Goal: Find specific page/section: Locate a particular part of the current website

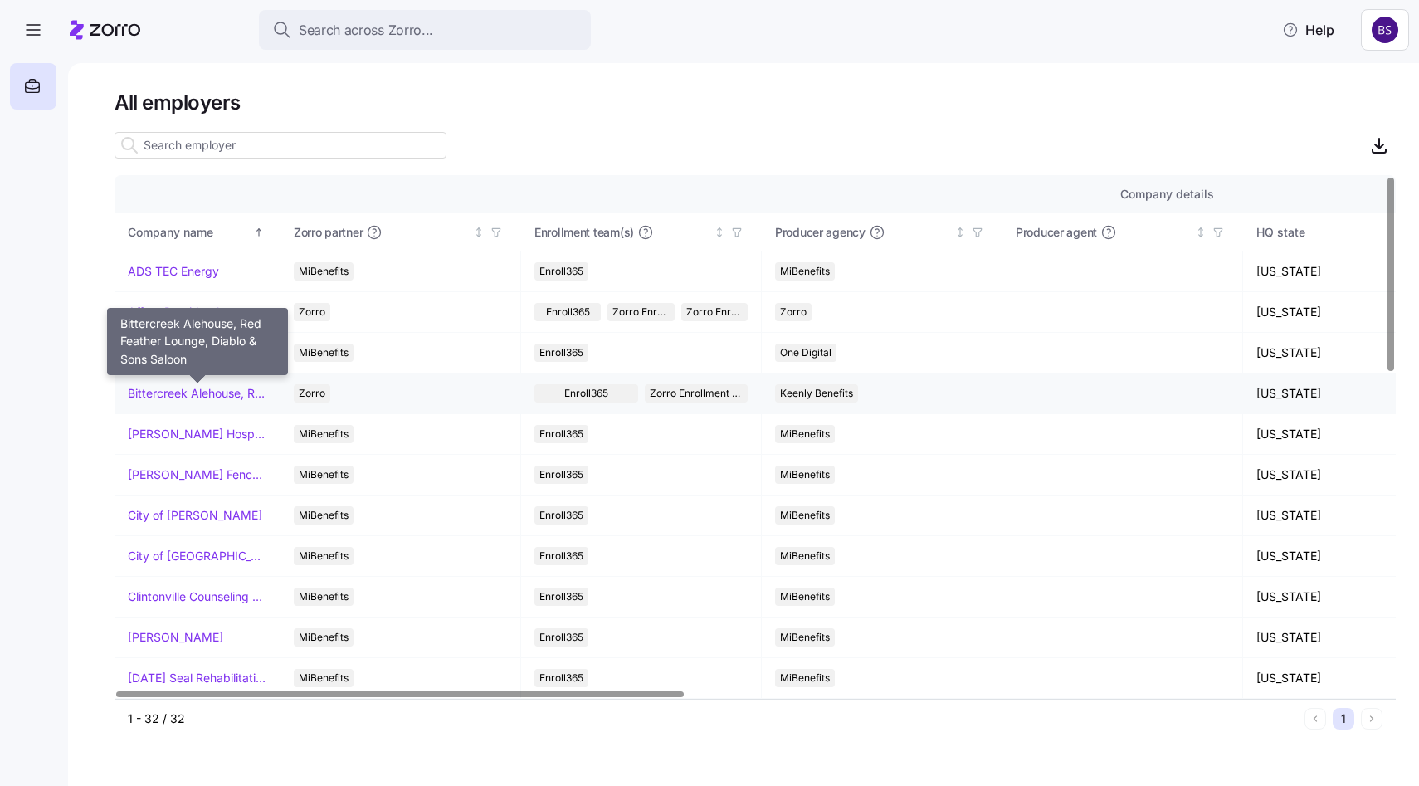
click at [164, 396] on link "Bittercreek Alehouse, Red Feather Lounge, Diablo & Sons Saloon" at bounding box center [197, 393] width 139 height 17
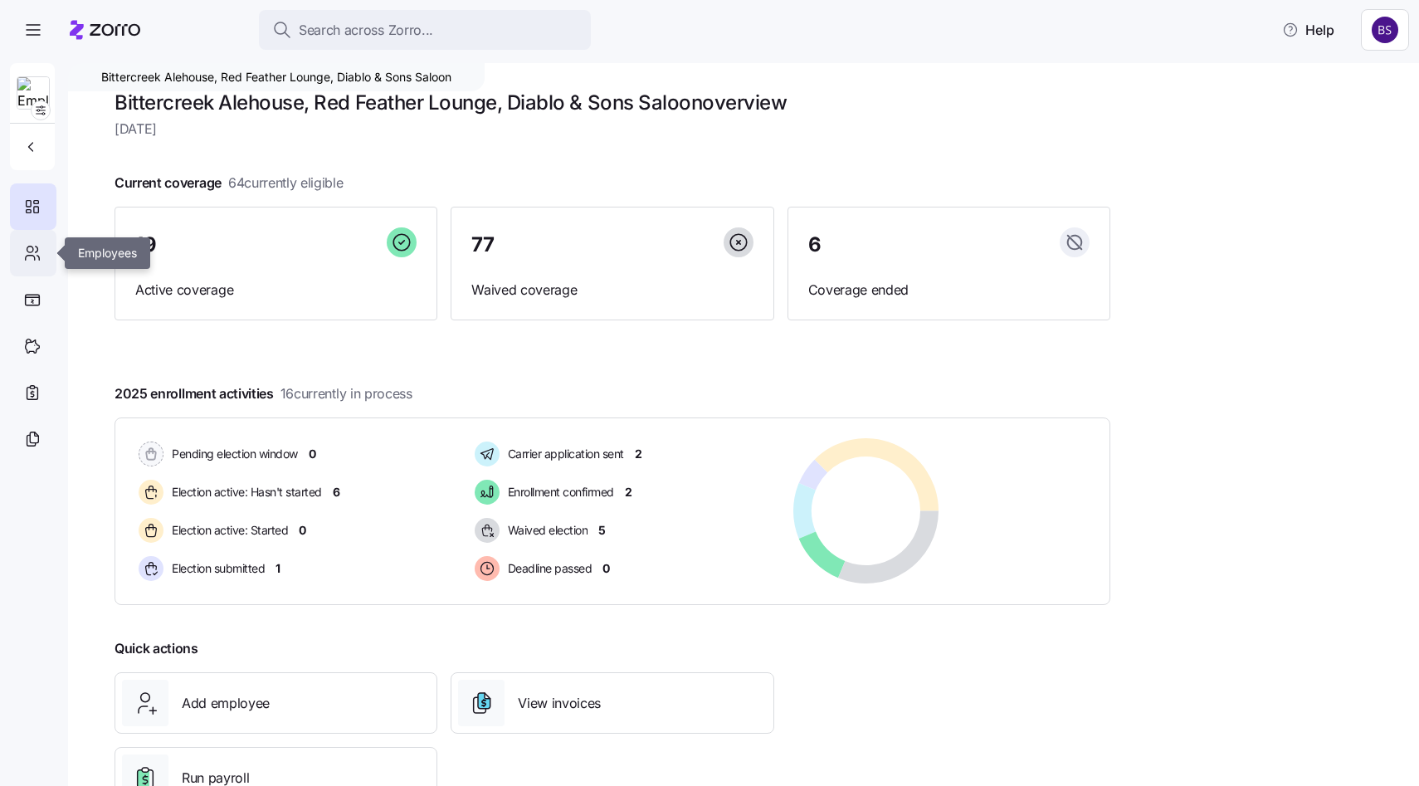
click at [28, 255] on icon at bounding box center [32, 253] width 18 height 20
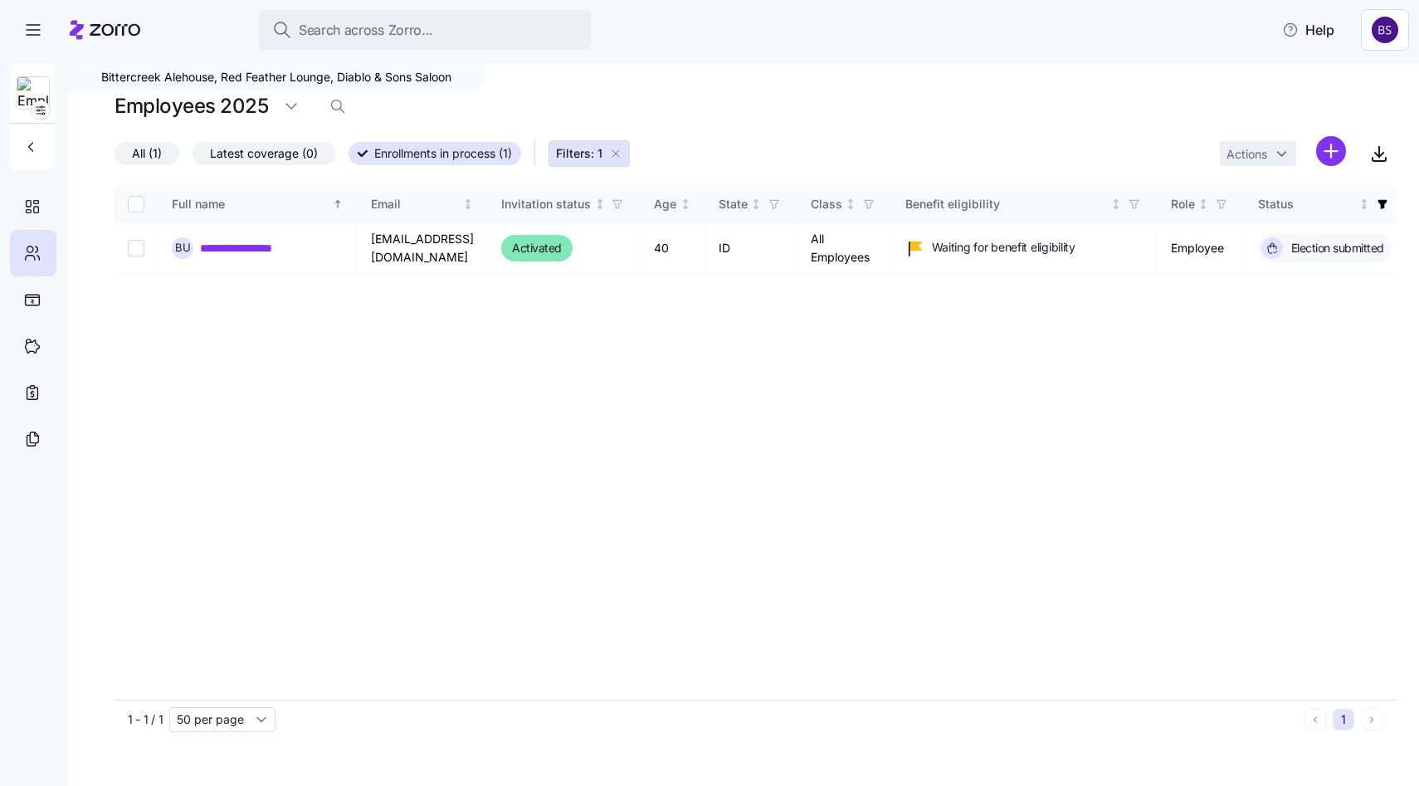
click at [622, 152] on icon "button" at bounding box center [615, 153] width 13 height 13
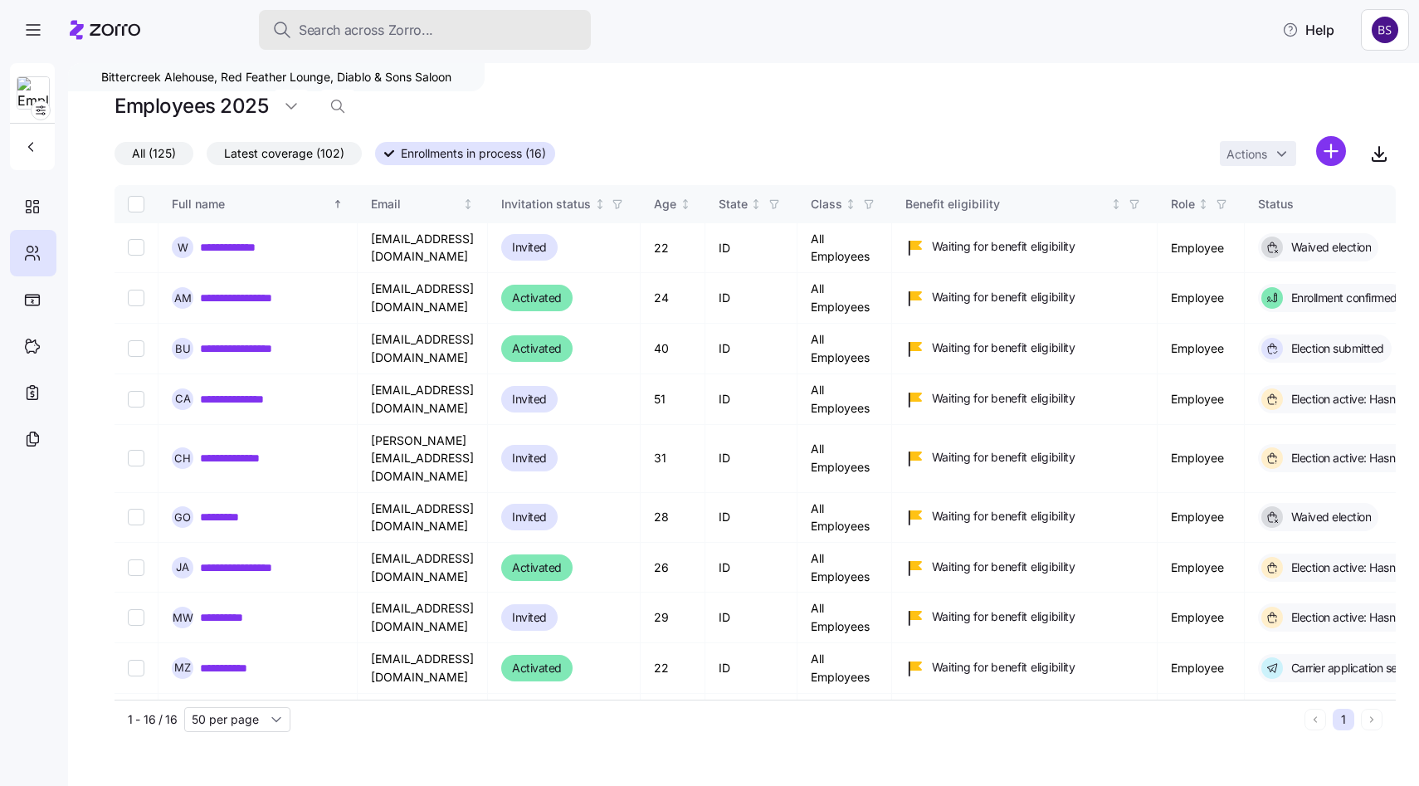
click at [319, 36] on span "Search across Zorro..." at bounding box center [366, 30] width 134 height 21
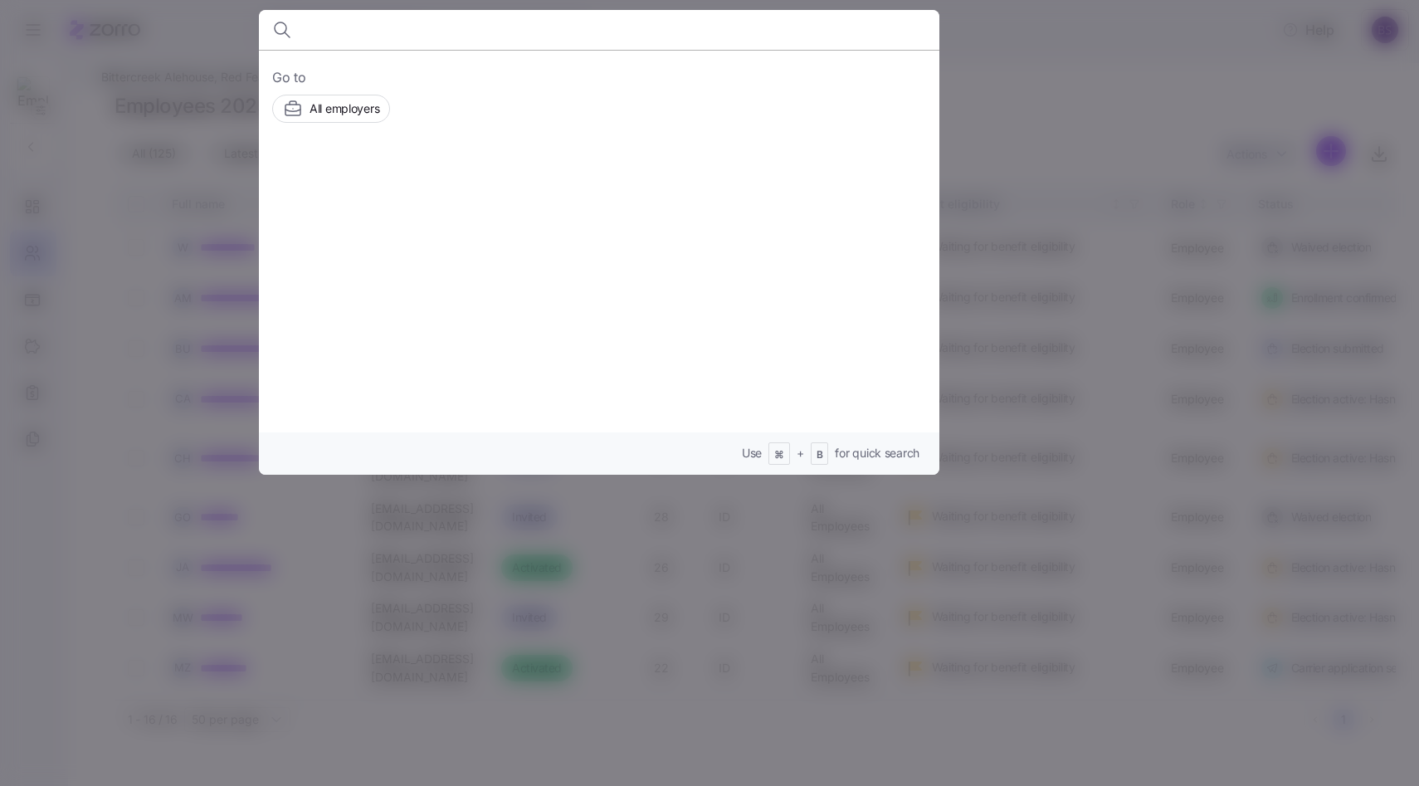
click at [1140, 138] on div at bounding box center [709, 393] width 1419 height 786
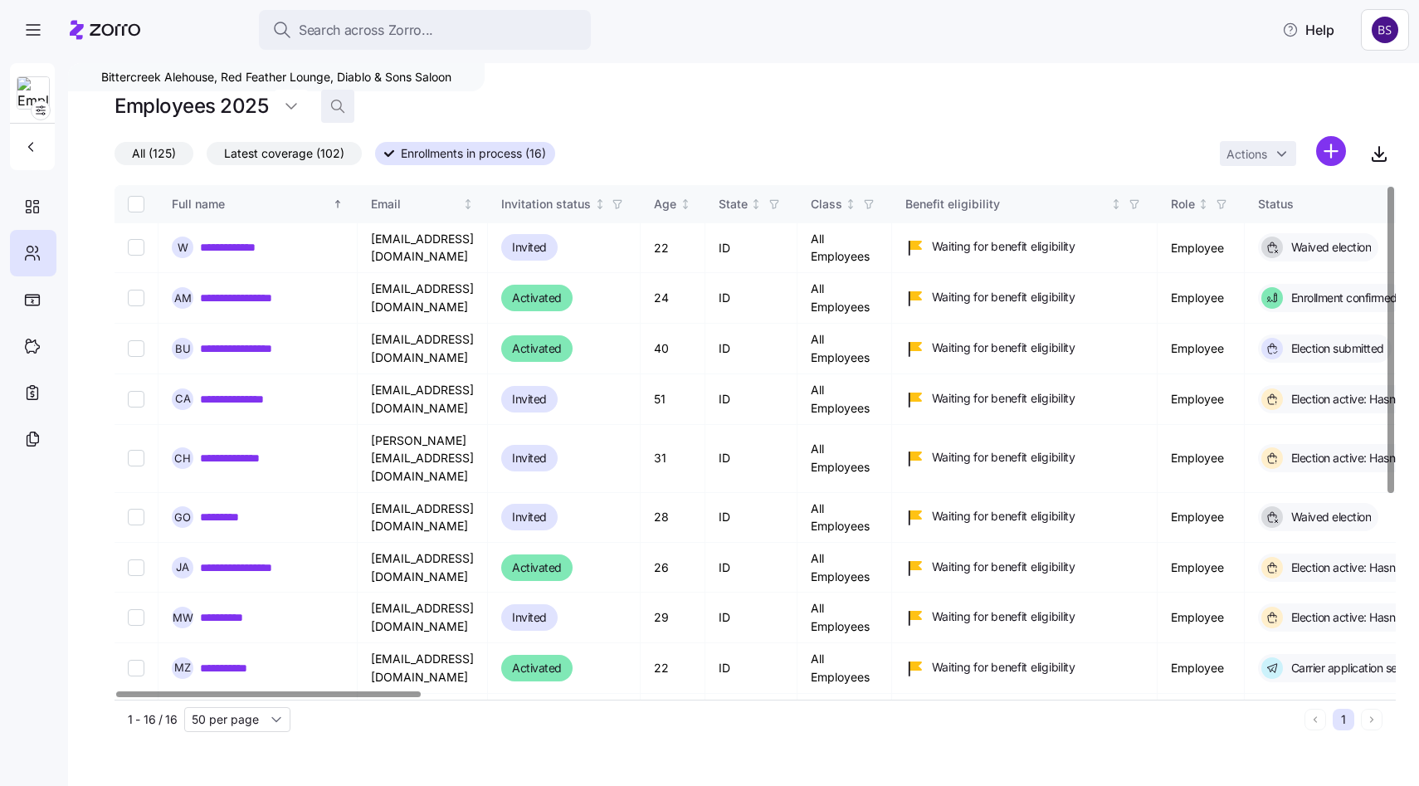
click at [329, 100] on icon "button" at bounding box center [337, 106] width 17 height 17
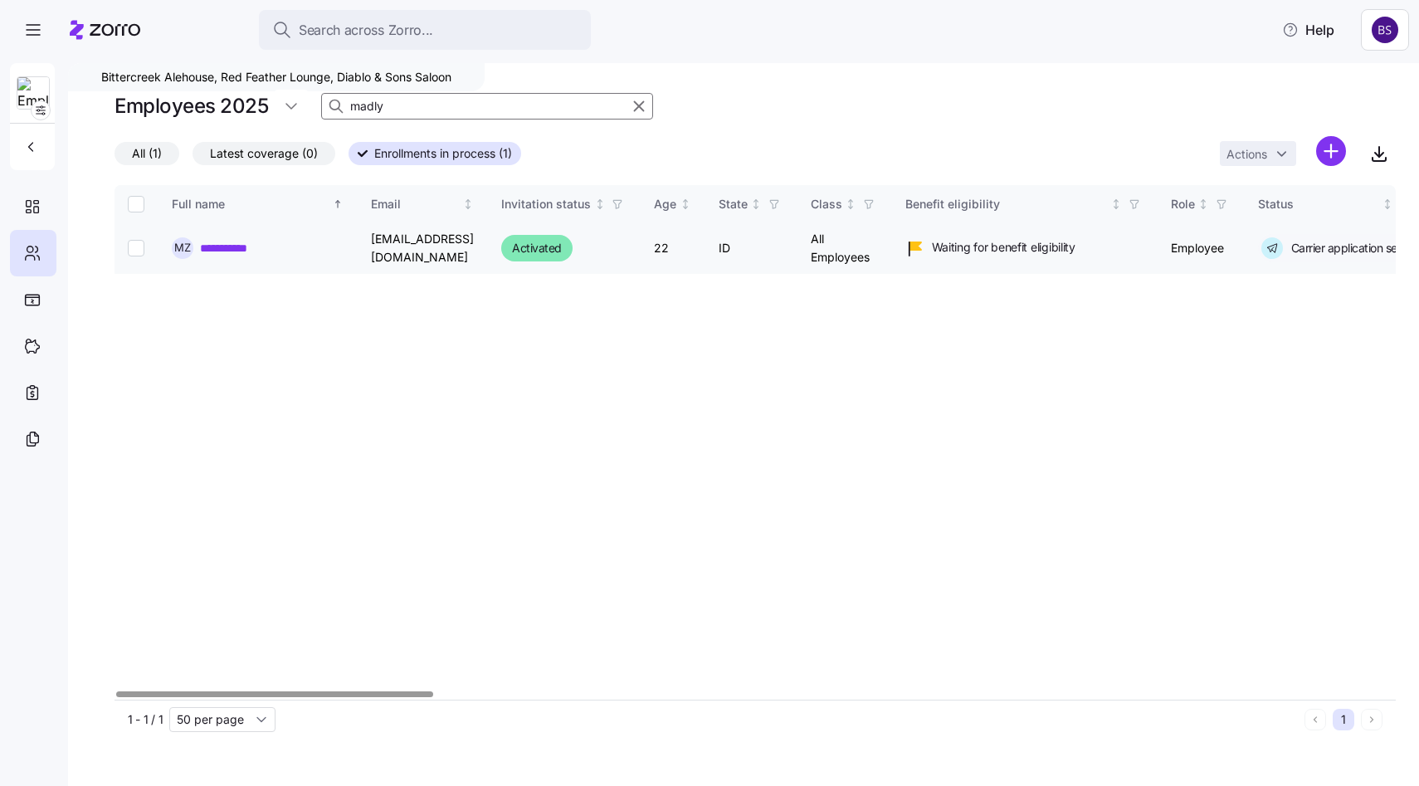
type input "madly"
click at [238, 244] on link "**********" at bounding box center [235, 248] width 71 height 17
